Goal: Find specific page/section: Find specific page/section

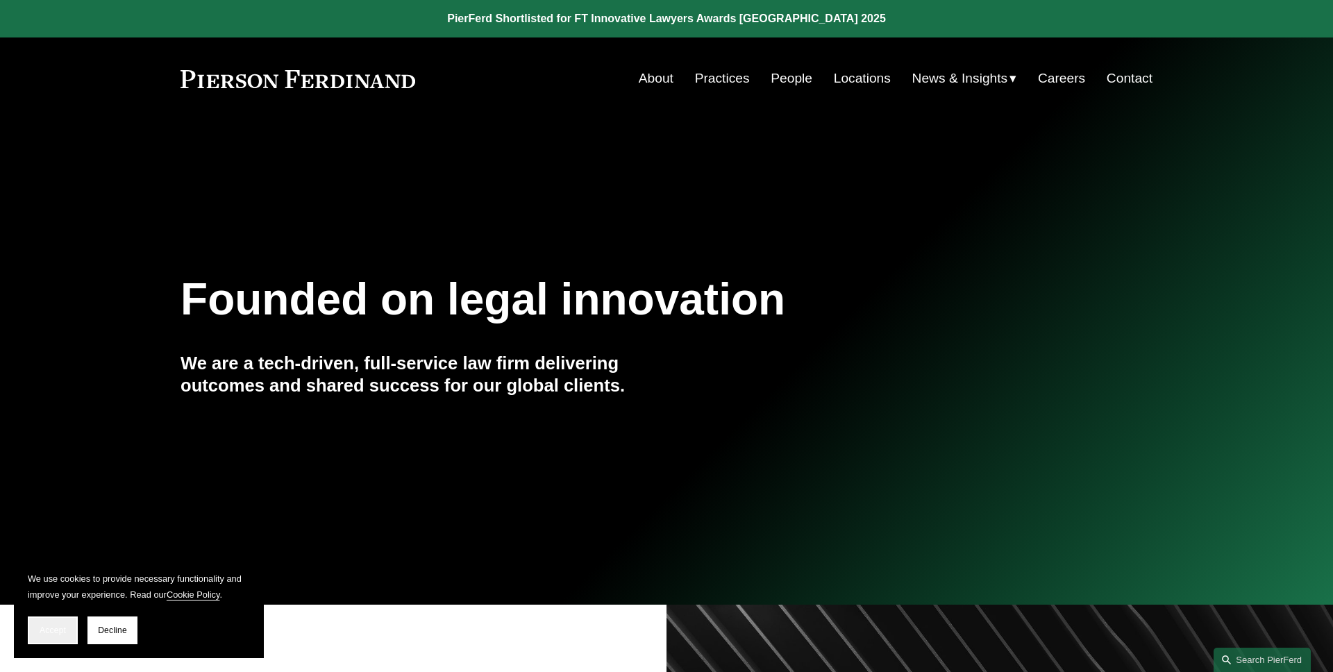
click at [59, 621] on button "Accept" at bounding box center [53, 630] width 50 height 28
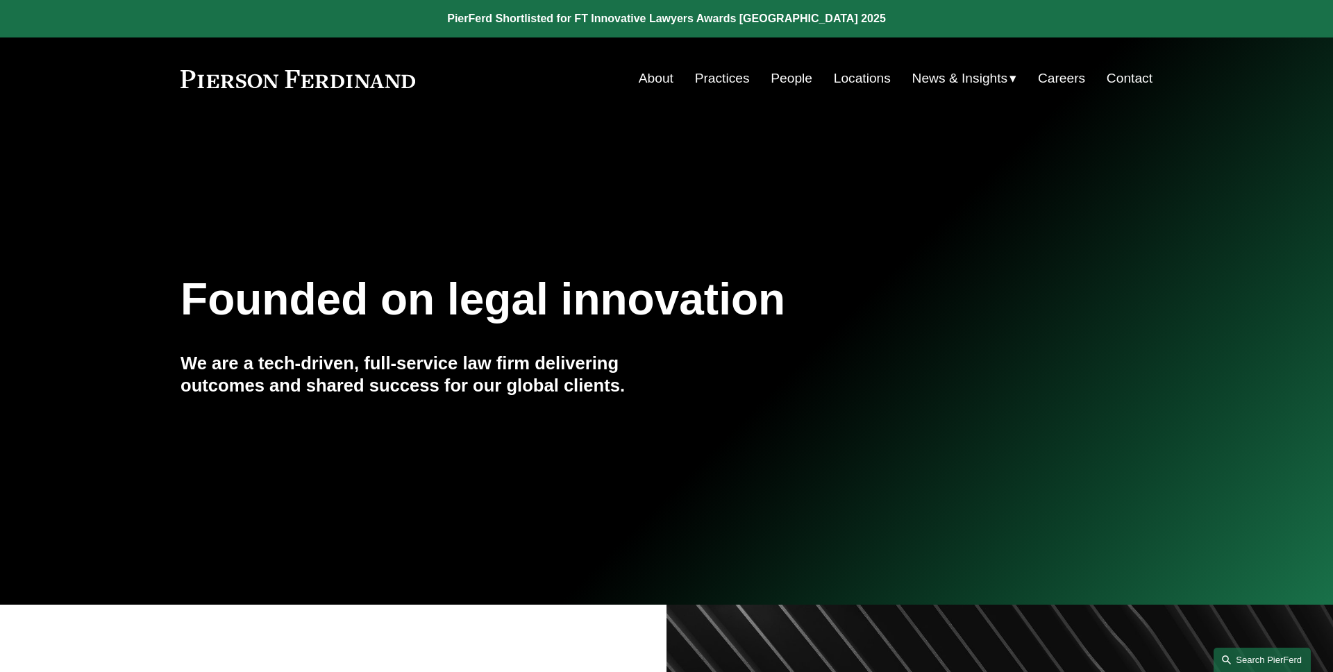
click at [1236, 652] on link "Search this site" at bounding box center [1261, 660] width 97 height 24
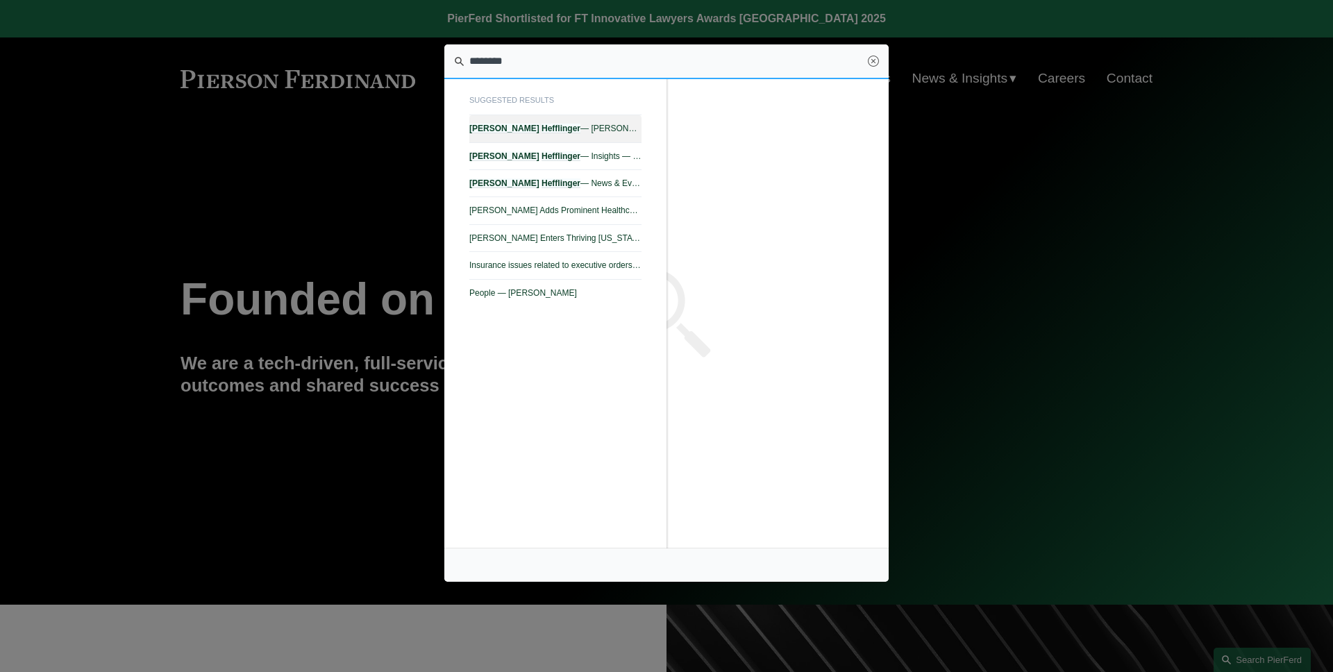
click at [609, 133] on span "[PERSON_NAME] — [PERSON_NAME]" at bounding box center [555, 129] width 172 height 10
type input "********"
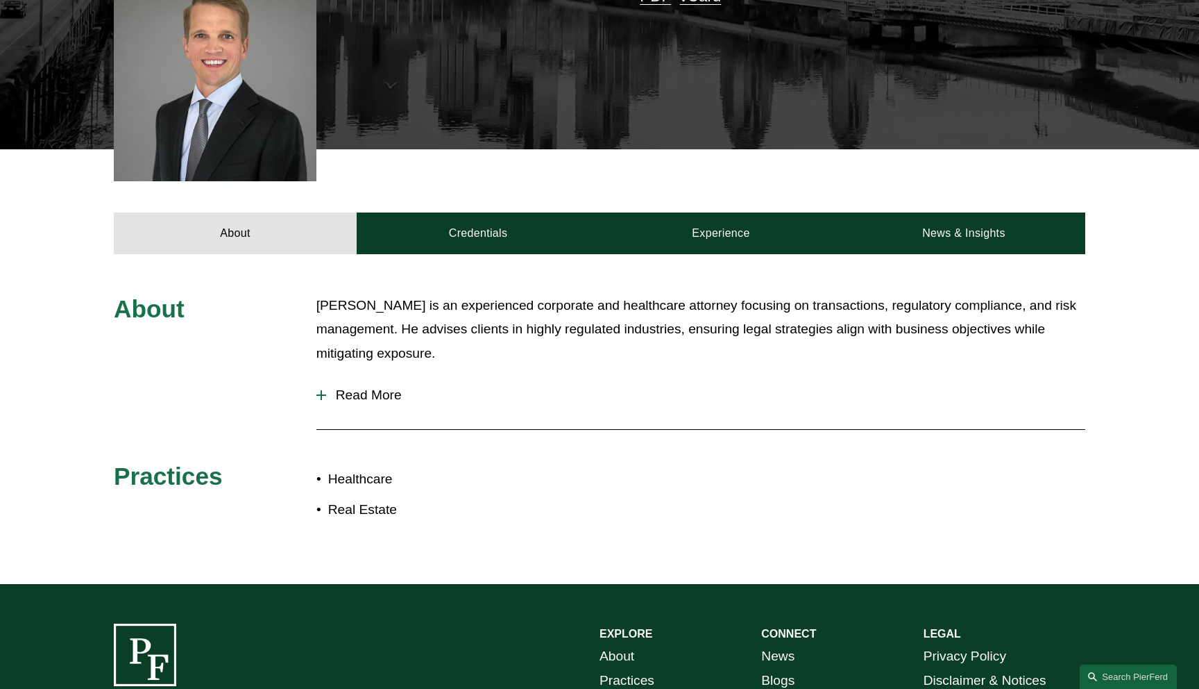
scroll to position [439, 0]
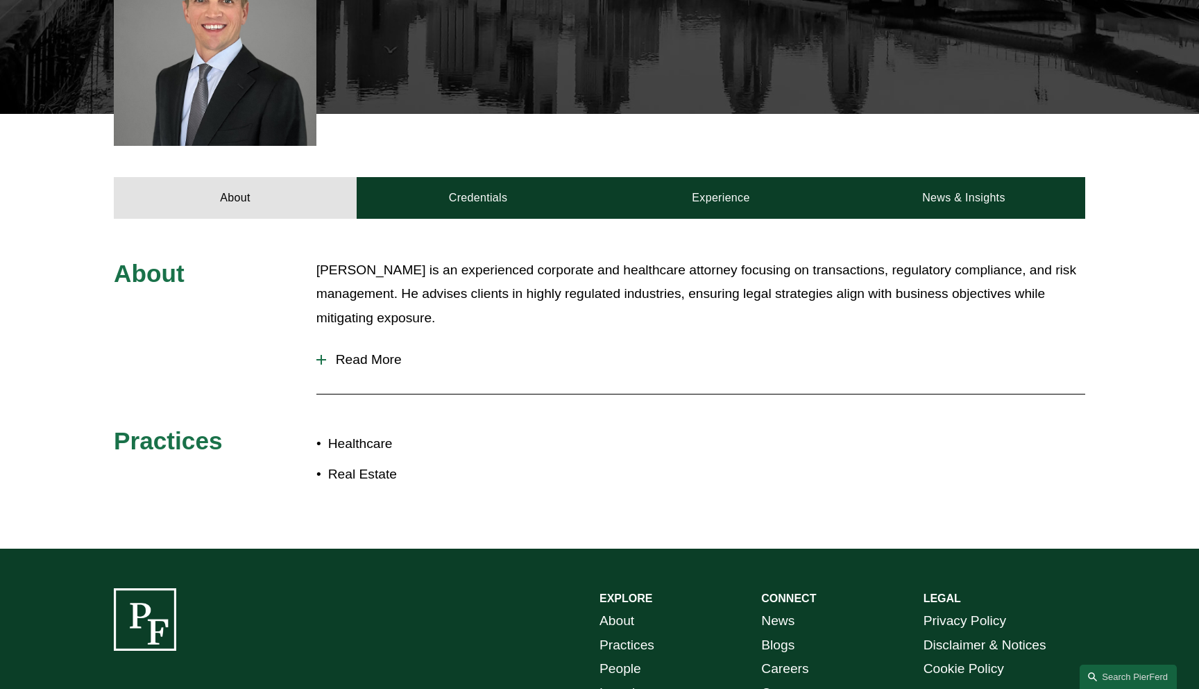
click at [364, 368] on button "Read More" at bounding box center [701, 360] width 769 height 36
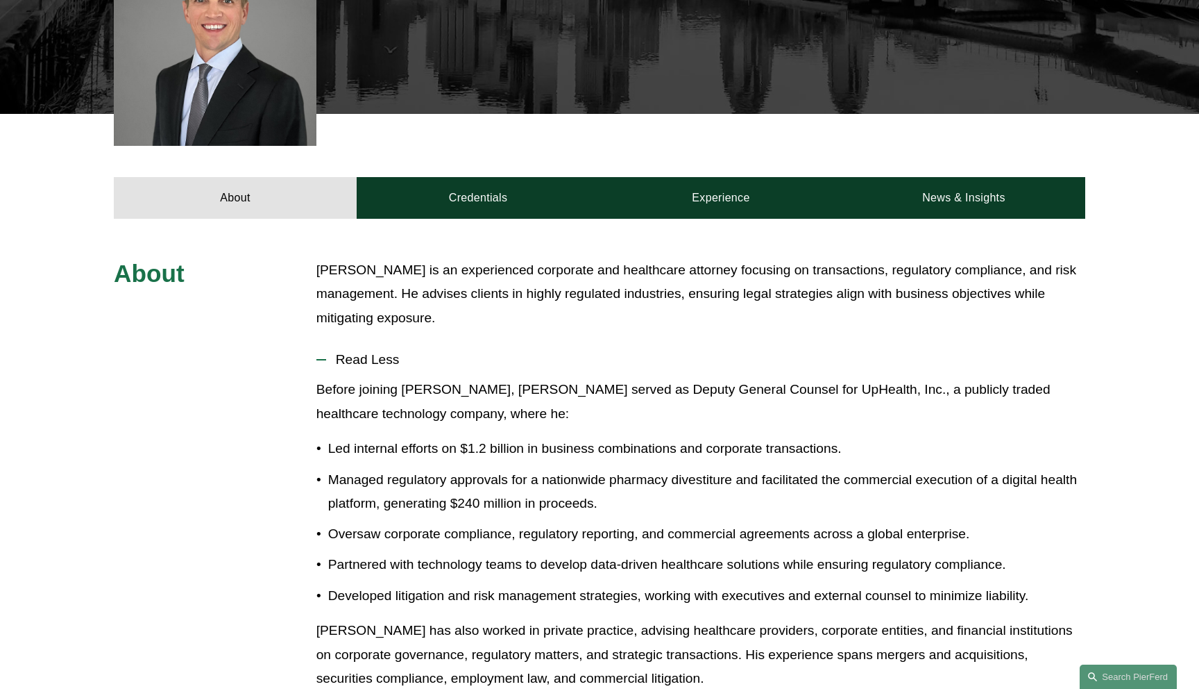
click at [364, 368] on button "Read Less" at bounding box center [701, 360] width 769 height 36
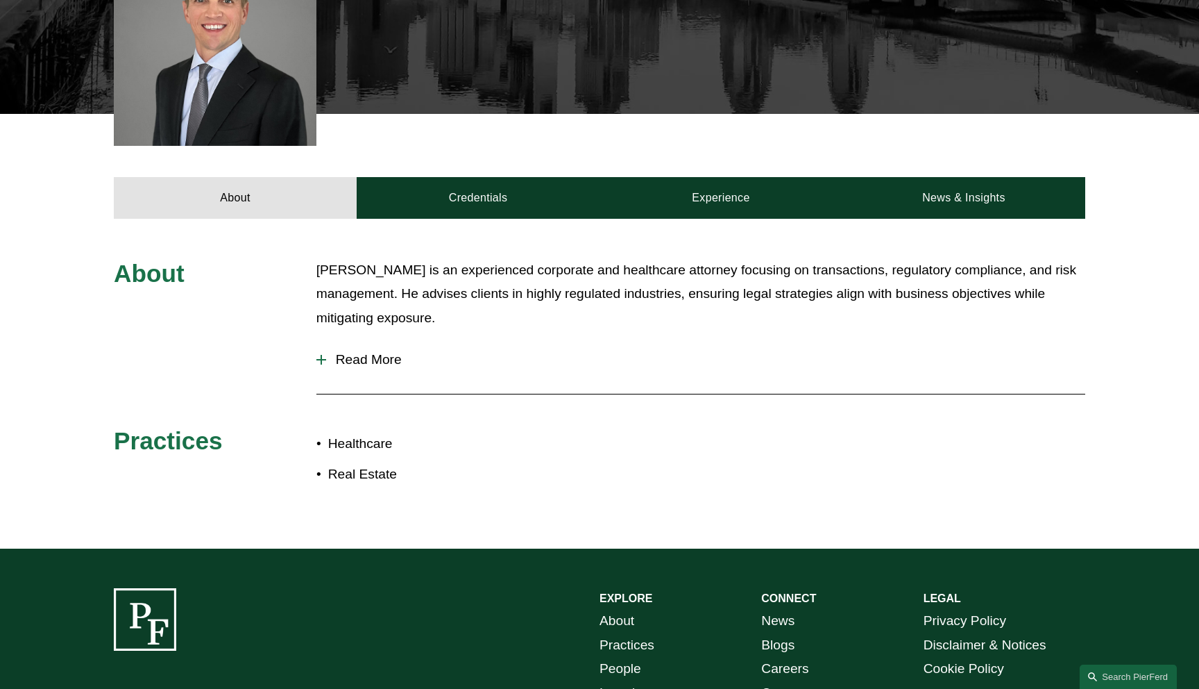
click at [54, 250] on div "About Benjamin Hefflinger is an experienced corporate and healthcare attorney f…" at bounding box center [599, 384] width 1199 height 330
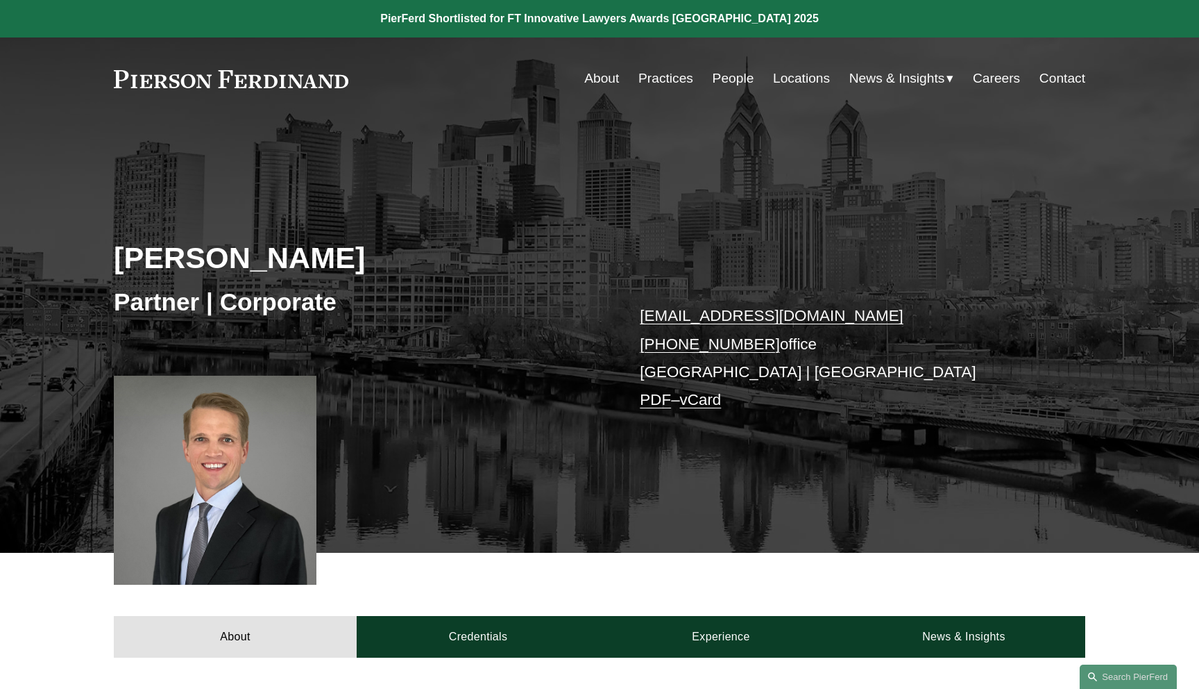
click at [401, 177] on div "Benjamin Hefflinger Partner | Corporate ben.hefflinger@pierferd.com +1.215.267.…" at bounding box center [599, 354] width 1199 height 397
